Goal: Transaction & Acquisition: Purchase product/service

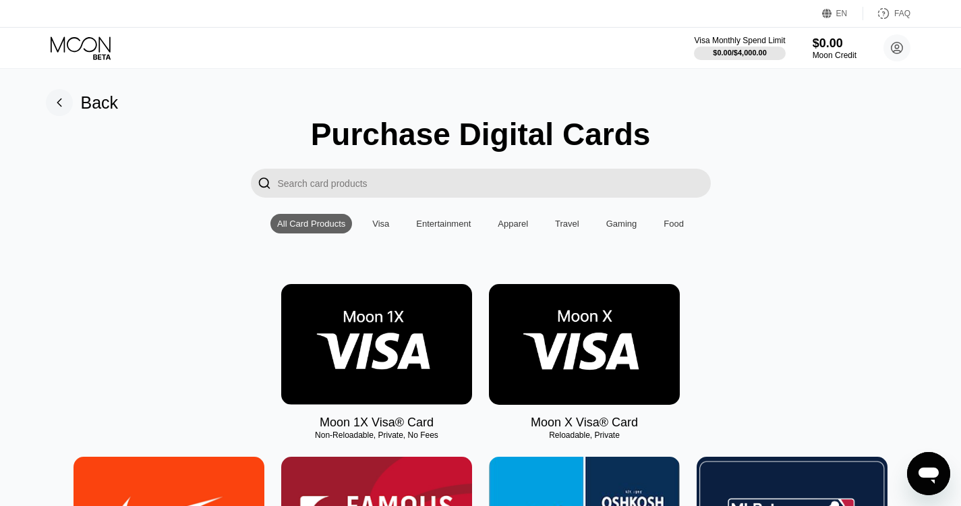
click at [460, 341] on img at bounding box center [376, 344] width 191 height 121
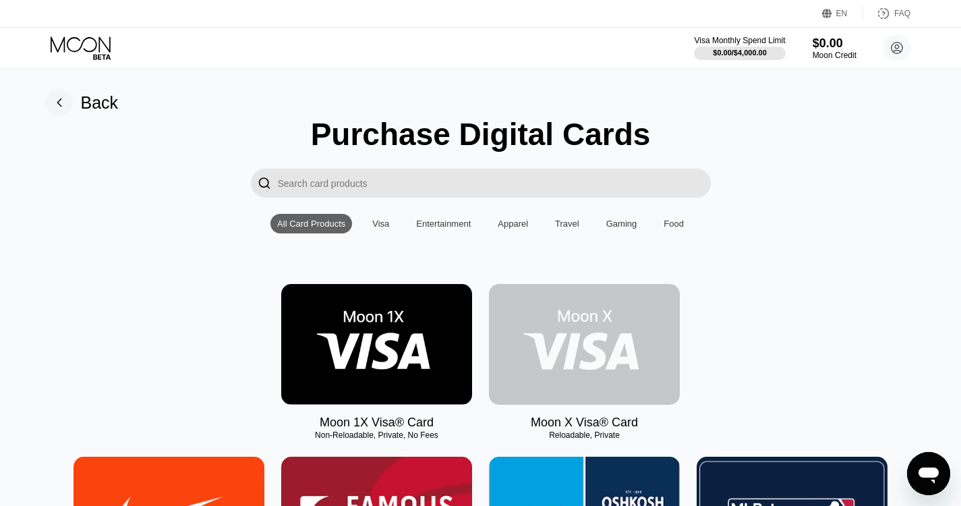
click at [573, 338] on img at bounding box center [584, 344] width 191 height 121
click at [578, 364] on img at bounding box center [584, 344] width 191 height 121
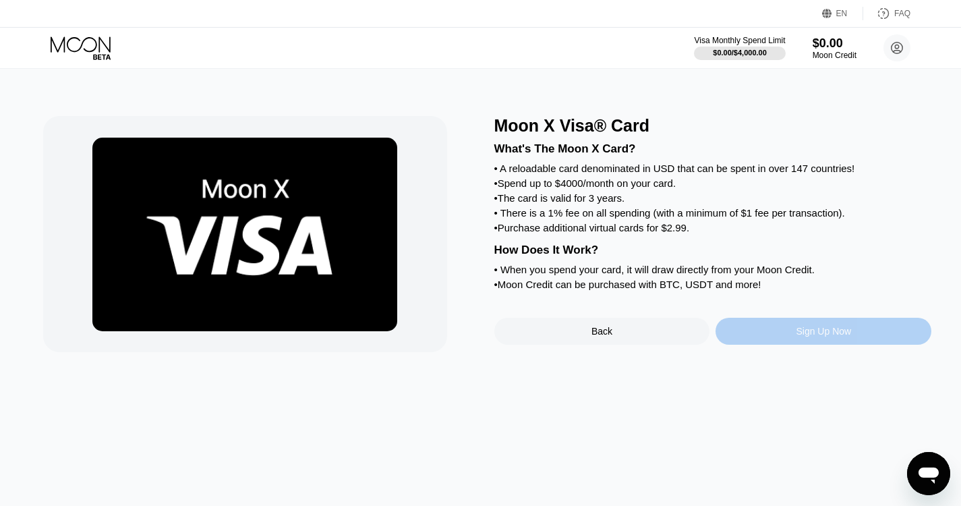
click at [785, 345] on div "Sign Up Now" at bounding box center [824, 331] width 216 height 27
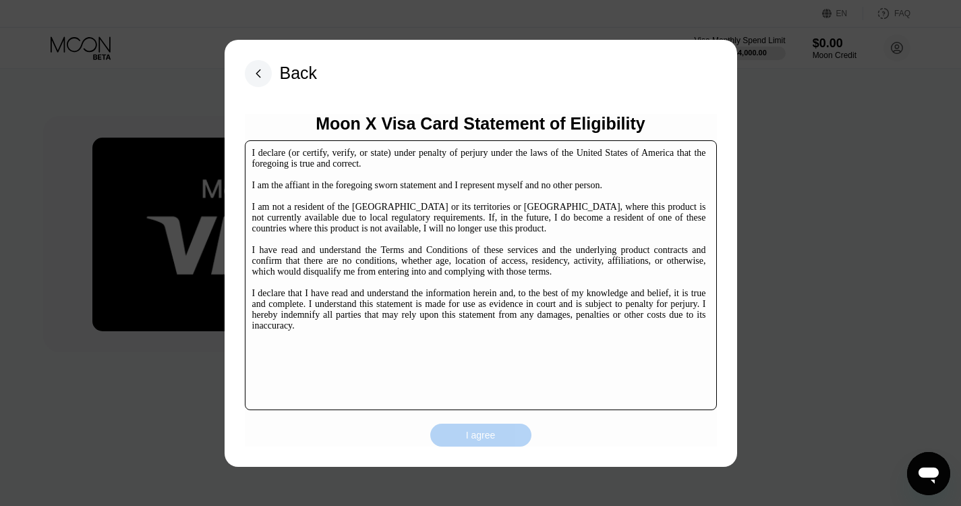
click at [487, 439] on div "I agree" at bounding box center [481, 435] width 30 height 12
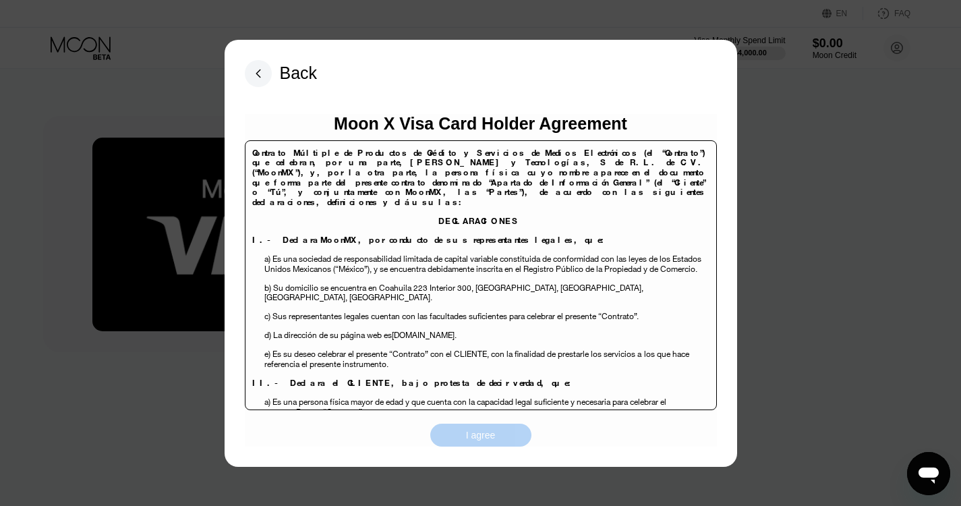
click at [476, 441] on div "I agree" at bounding box center [481, 435] width 30 height 12
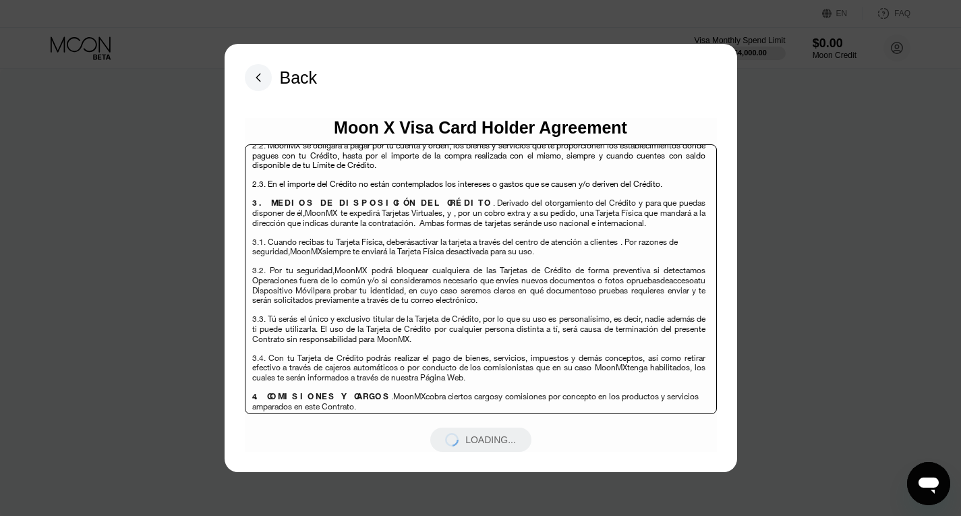
scroll to position [2746, 0]
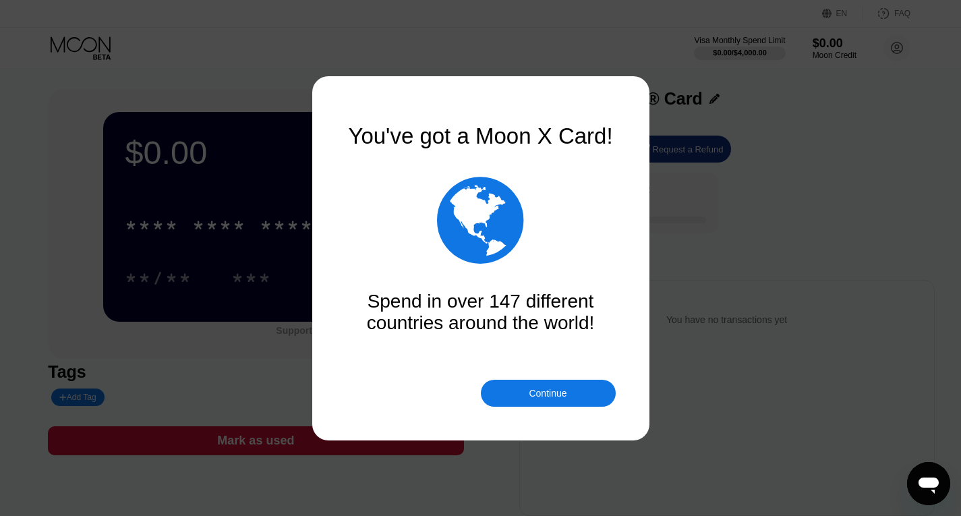
click at [561, 393] on div "Continue" at bounding box center [548, 393] width 38 height 11
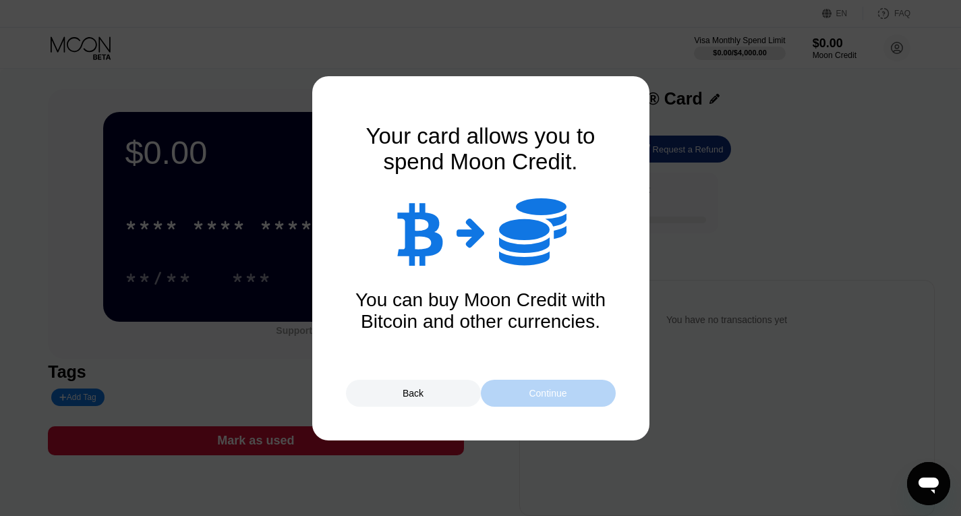
click at [561, 393] on div "Continue" at bounding box center [548, 393] width 38 height 11
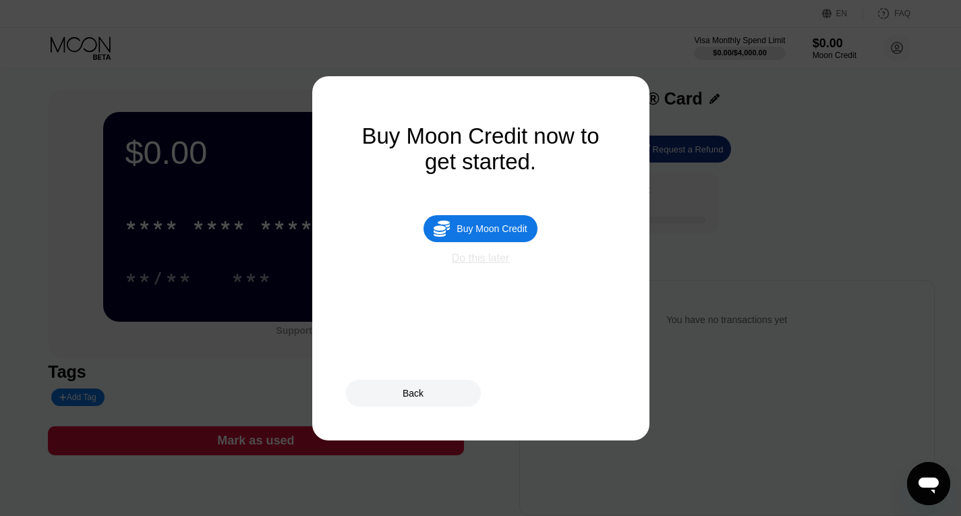
click at [499, 264] on div "Do this later" at bounding box center [480, 258] width 57 height 12
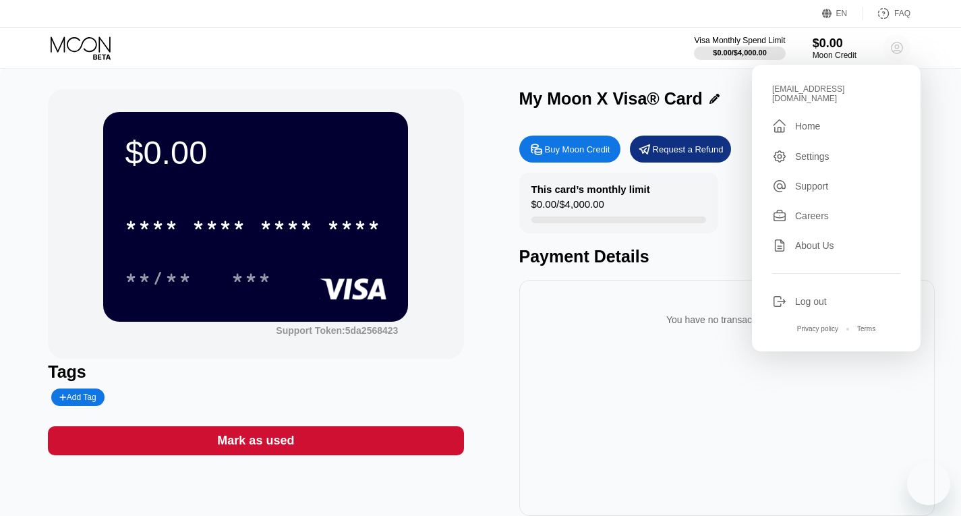
click at [899, 51] on circle at bounding box center [897, 47] width 27 height 27
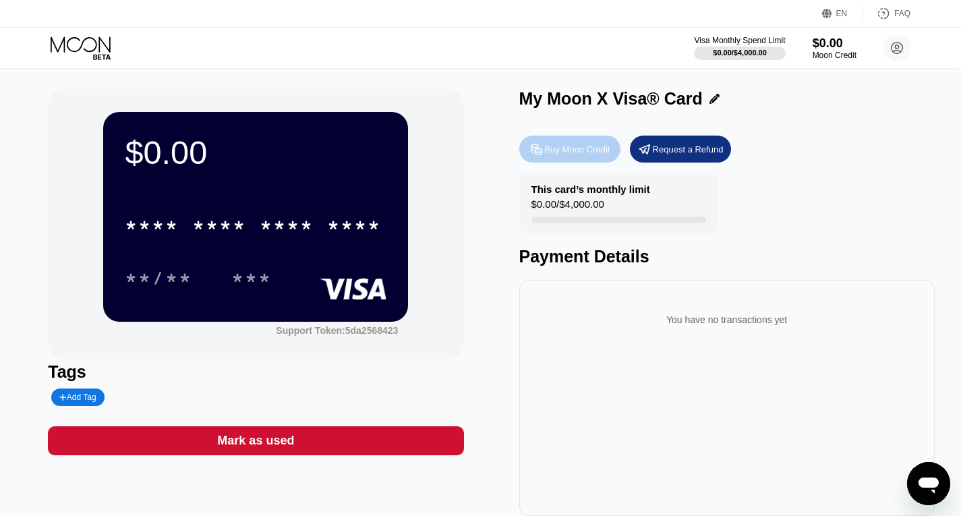
click at [559, 153] on div "Buy Moon Credit" at bounding box center [577, 149] width 65 height 11
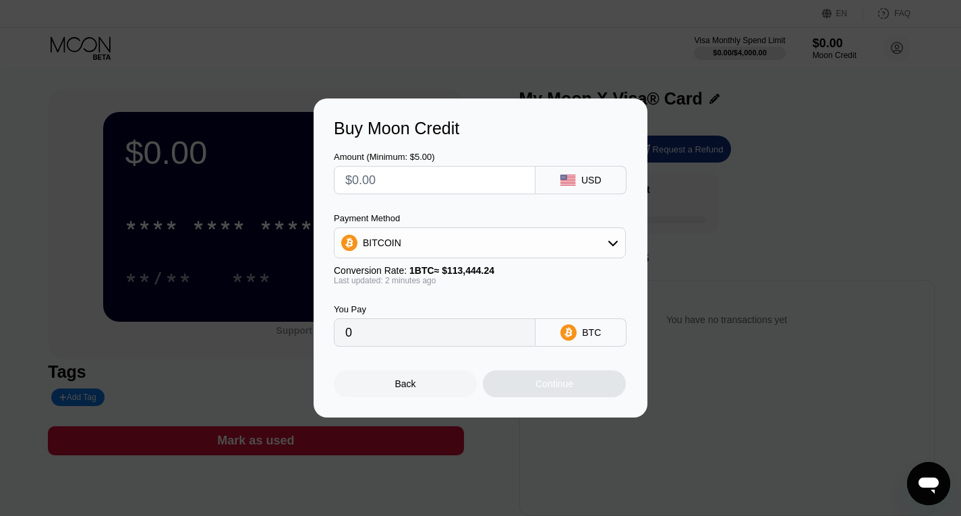
click at [506, 178] on input "text" at bounding box center [434, 180] width 179 height 27
type input "$1"
type input "0.00000882"
type input "$15"
type input "0.00013223"
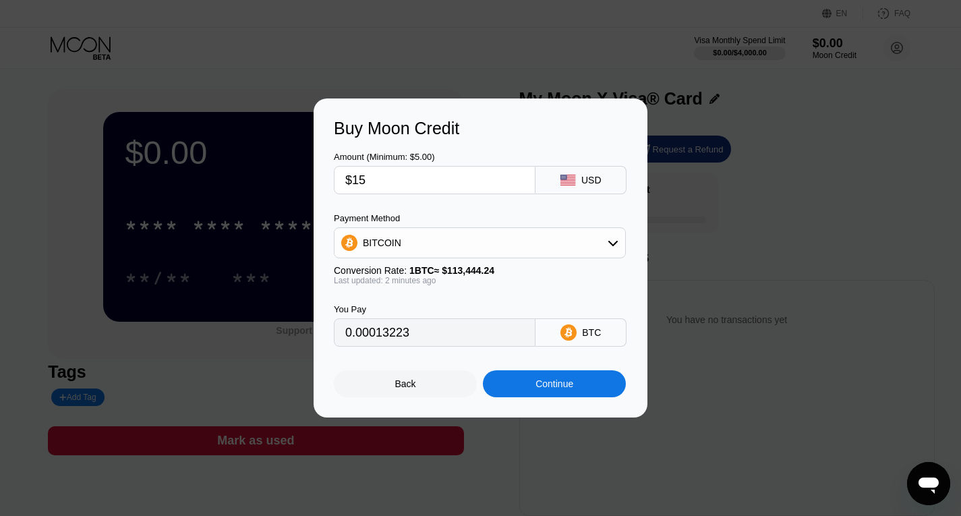
type input "$150"
type input "0.00132224"
type input "$150"
click at [565, 249] on div "BITCOIN" at bounding box center [480, 242] width 291 height 27
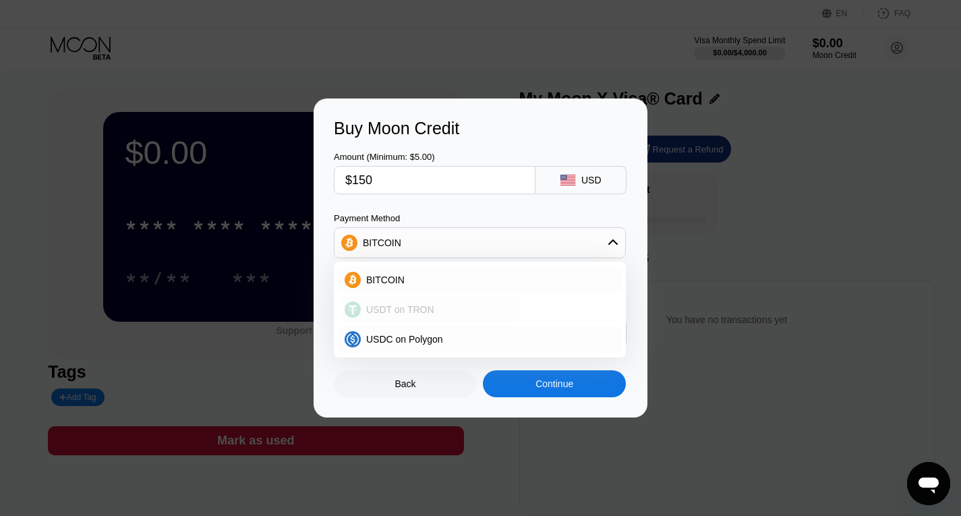
click at [450, 308] on div "USDT on TRON" at bounding box center [488, 309] width 254 height 11
type input "151.52"
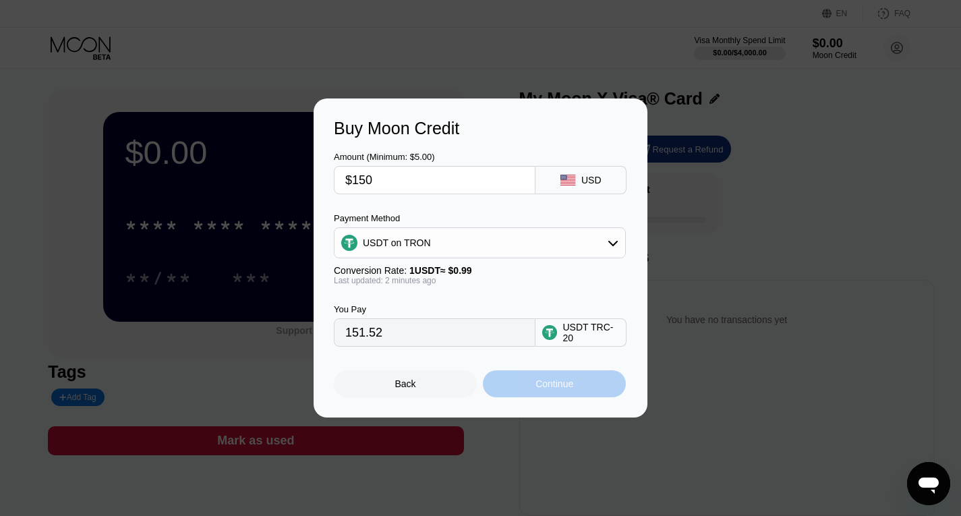
click at [546, 389] on div "Continue" at bounding box center [555, 383] width 38 height 11
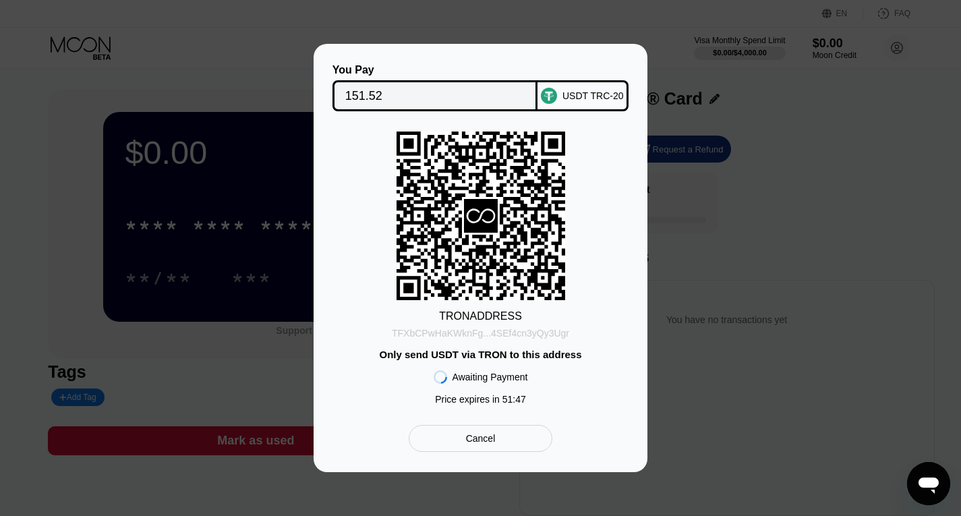
click at [480, 339] on div "TFXbCPwHaKWknFg...4SEf4cn3yQy3Ugr" at bounding box center [480, 333] width 177 height 11
click at [645, 291] on div "You Pay 151.52 USDT TRC-20 TRON ADDRESS TFXbCPwHaKWknFg...4SEf4cn3yQy3Ugr Only …" at bounding box center [481, 258] width 334 height 428
click at [542, 438] on div "Cancel" at bounding box center [481, 438] width 144 height 27
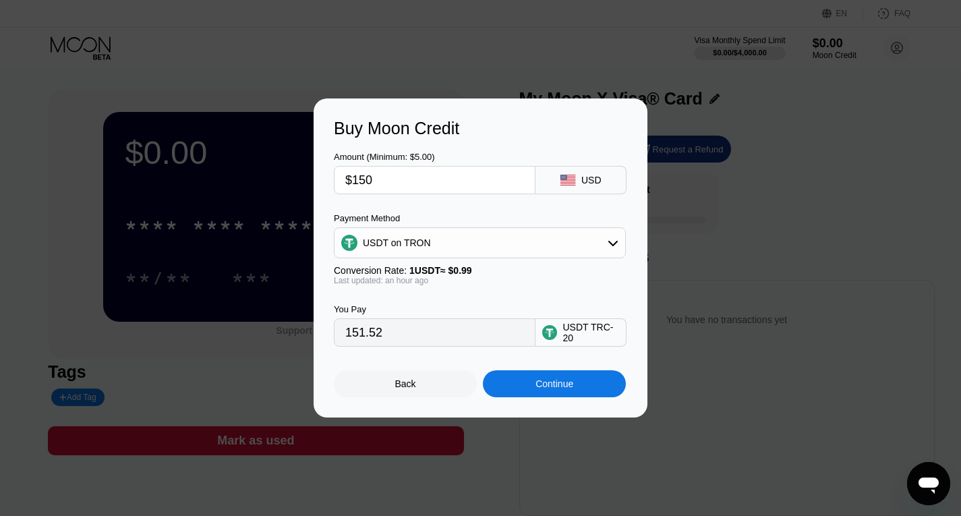
drag, startPoint x: 720, startPoint y: 357, endPoint x: 401, endPoint y: 396, distance: 320.8
click at [401, 396] on div "Buy Moon Credit Amount (Minimum: $5.00) $150 USD Payment Method USDT on TRON Co…" at bounding box center [480, 257] width 961 height 319
click at [401, 396] on div "Back" at bounding box center [405, 383] width 143 height 27
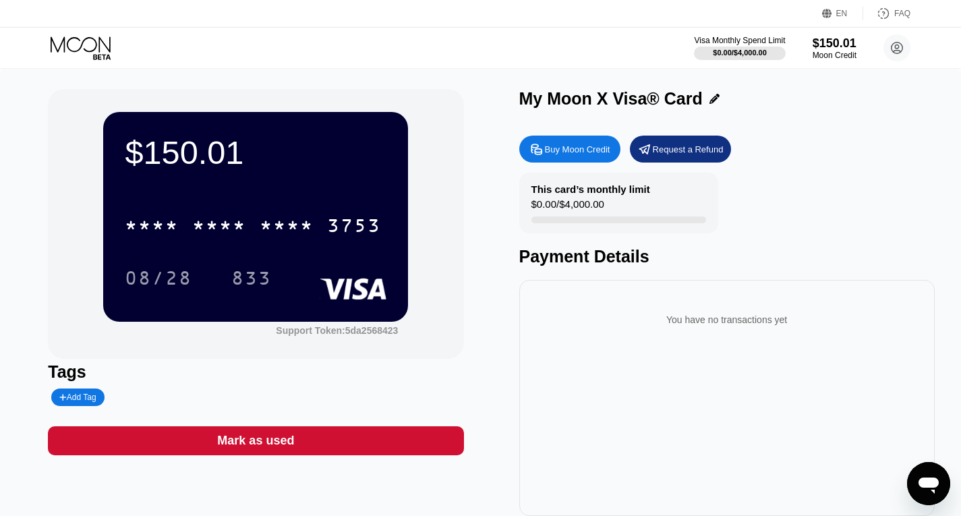
click at [287, 258] on div "* * * * * * * * * * * * 3753 08/28 833" at bounding box center [256, 238] width 262 height 80
click at [270, 241] on div "* * * * * * * * * * * * 3753" at bounding box center [253, 225] width 273 height 34
click at [613, 357] on div "You have no transactions yet" at bounding box center [727, 398] width 416 height 236
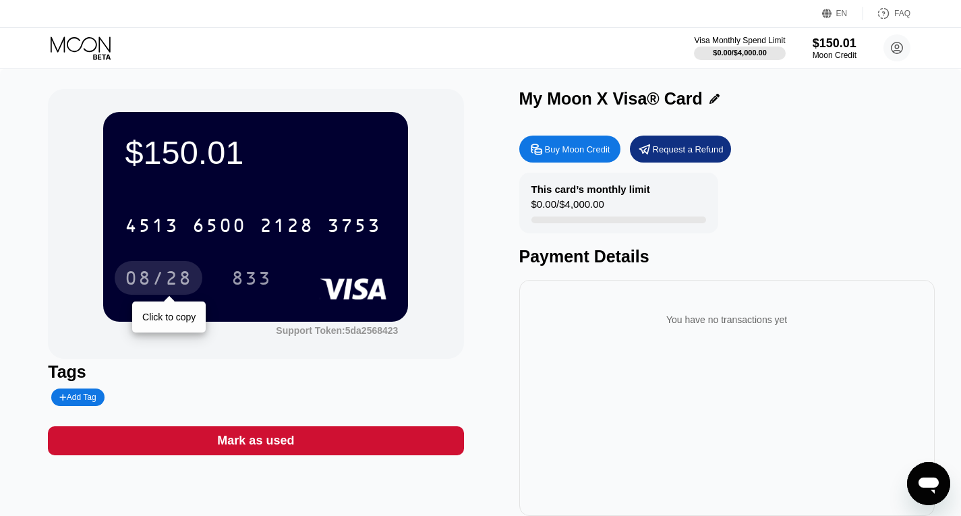
click at [176, 288] on div "08/28" at bounding box center [158, 280] width 67 height 22
click at [654, 335] on div "You have no transactions yet" at bounding box center [727, 320] width 394 height 38
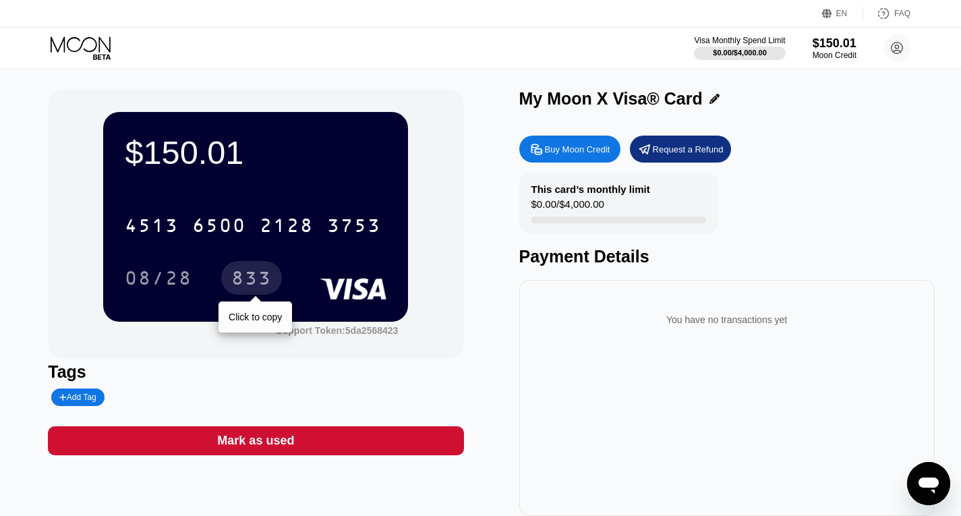
click at [255, 280] on div "833" at bounding box center [251, 280] width 40 height 22
click at [675, 363] on div "You have no transactions yet" at bounding box center [727, 398] width 416 height 236
